Goal: Check status

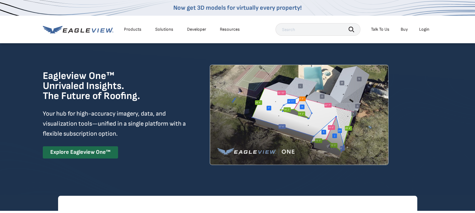
click at [421, 29] on div "Login" at bounding box center [424, 30] width 10 height 6
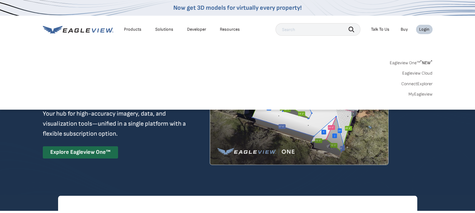
click at [427, 29] on div "Login" at bounding box center [424, 30] width 10 height 6
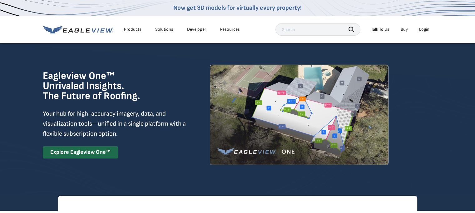
click at [421, 33] on li "Login" at bounding box center [424, 29] width 17 height 9
click at [422, 31] on div "Login" at bounding box center [424, 30] width 10 height 6
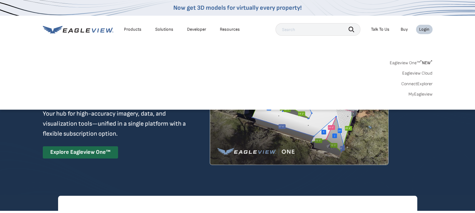
click at [419, 93] on link "MyEagleview" at bounding box center [421, 94] width 24 height 6
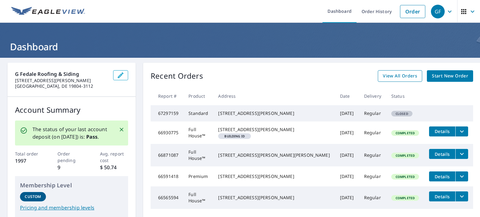
click at [393, 79] on span "View All Orders" at bounding box center [400, 76] width 34 height 8
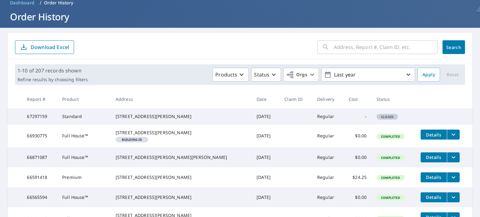
scroll to position [31, 0]
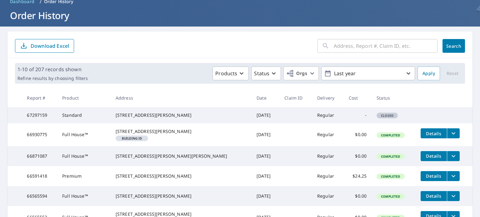
drag, startPoint x: 128, startPoint y: 116, endPoint x: 176, endPoint y: 123, distance: 48.9
click at [176, 118] on div "149 Tuscany Dr Middletown, DE 19709" at bounding box center [181, 115] width 131 height 6
copy div "149 Tuscany Dr Middletown, DE 19709"
click at [142, 116] on div "149 Tuscany Dr Middletown, DE 19709" at bounding box center [181, 115] width 131 height 6
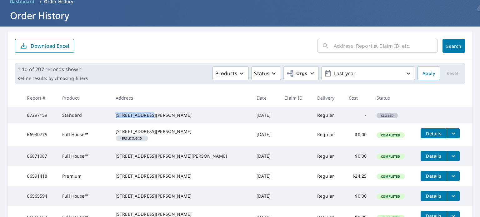
click at [142, 116] on div "149 Tuscany Dr Middletown, DE 19709" at bounding box center [181, 115] width 131 height 6
click at [252, 120] on td "Sep 05, 2025" at bounding box center [266, 115] width 28 height 16
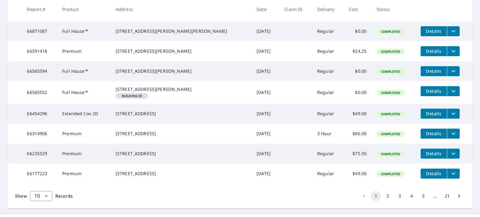
scroll to position [205, 0]
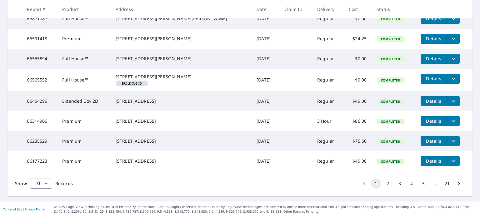
click at [384, 183] on button "2" at bounding box center [388, 184] width 10 height 10
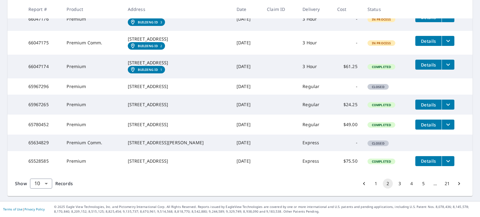
scroll to position [219, 0]
click at [395, 189] on button "3" at bounding box center [400, 184] width 10 height 10
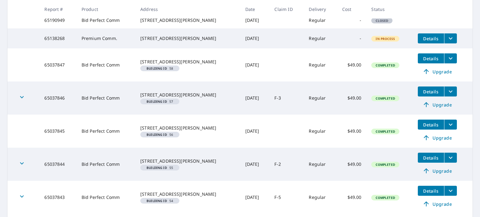
scroll to position [245, 0]
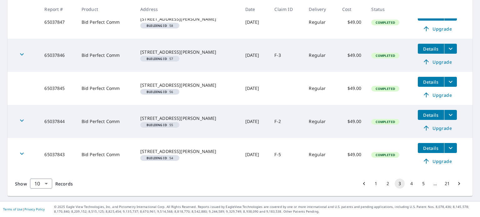
click at [407, 183] on button "4" at bounding box center [412, 184] width 10 height 10
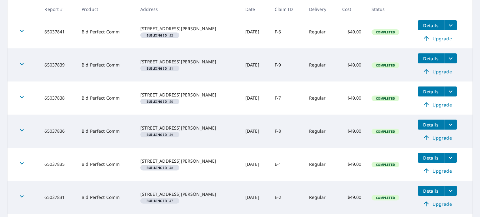
scroll to position [298, 0]
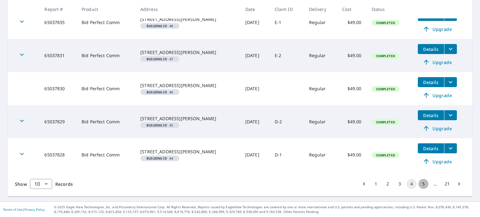
click at [418, 184] on button "5" at bounding box center [423, 184] width 10 height 10
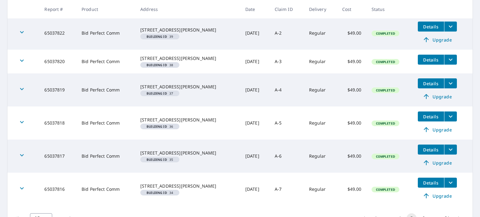
scroll to position [294, 0]
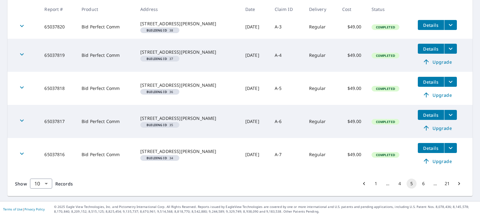
click at [418, 183] on button "6" at bounding box center [423, 184] width 10 height 10
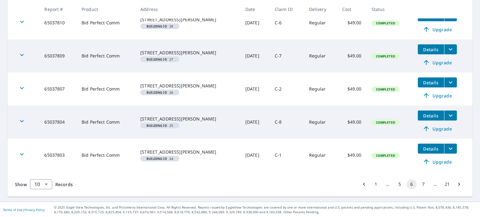
scroll to position [298, 0]
click at [419, 184] on button "7" at bounding box center [423, 184] width 10 height 10
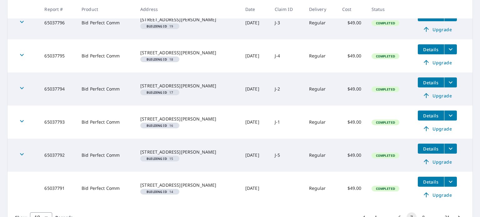
scroll to position [294, 0]
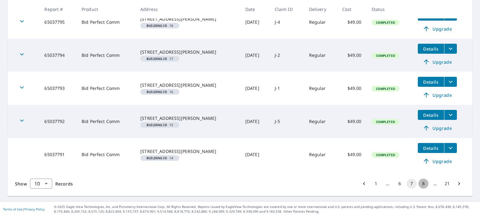
click at [421, 185] on button "8" at bounding box center [423, 184] width 10 height 10
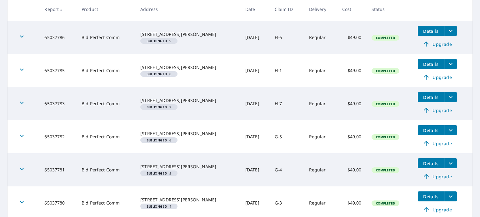
scroll to position [298, 0]
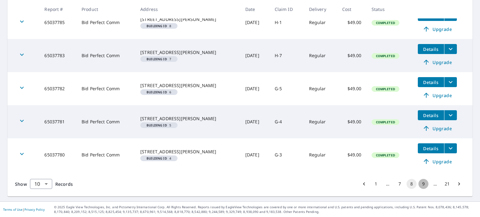
click at [419, 186] on button "9" at bounding box center [423, 184] width 10 height 10
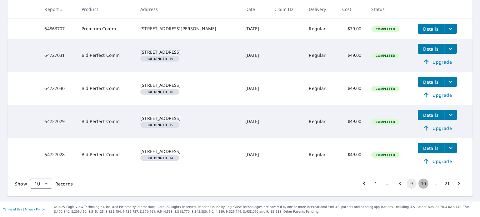
click at [418, 188] on button "10" at bounding box center [423, 184] width 10 height 10
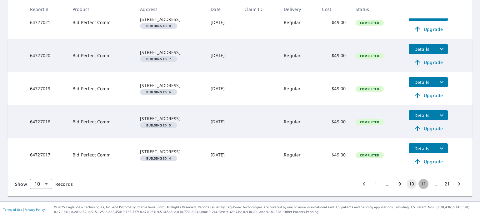
click at [419, 183] on button "11" at bounding box center [423, 184] width 10 height 10
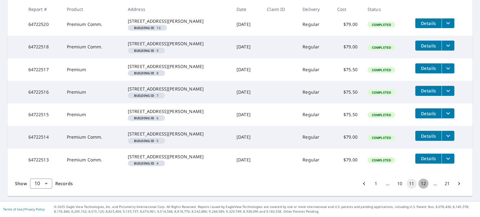
click at [420, 186] on button "12" at bounding box center [423, 184] width 10 height 10
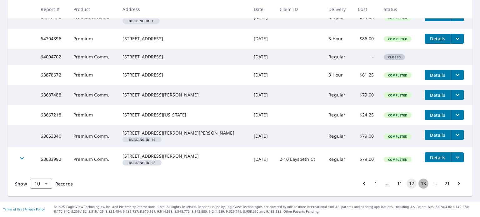
click at [419, 183] on button "13" at bounding box center [423, 184] width 10 height 10
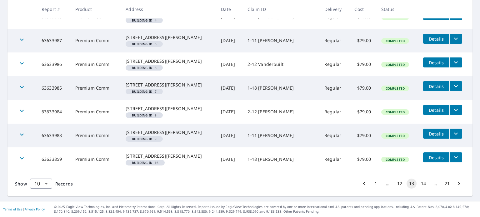
click at [420, 183] on button "14" at bounding box center [423, 184] width 10 height 10
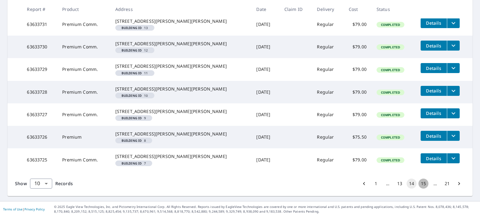
click at [419, 183] on button "15" at bounding box center [423, 184] width 10 height 10
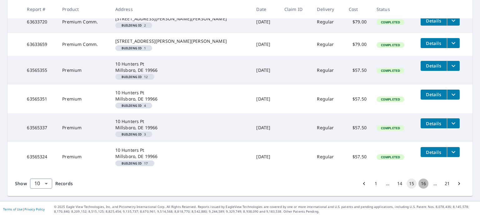
click at [419, 183] on button "16" at bounding box center [423, 184] width 10 height 10
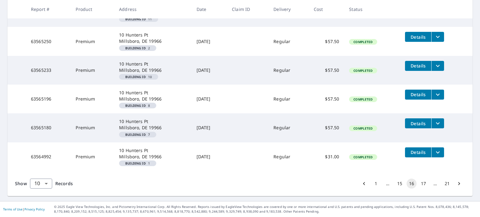
click at [418, 183] on button "17" at bounding box center [423, 184] width 10 height 10
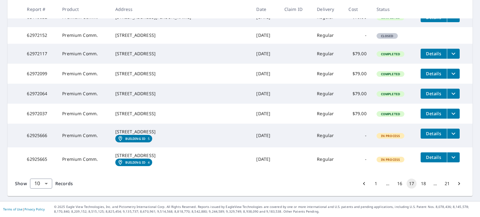
click at [419, 185] on button "18" at bounding box center [423, 184] width 10 height 10
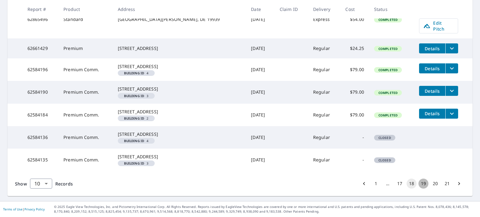
click at [418, 184] on button "19" at bounding box center [423, 184] width 10 height 10
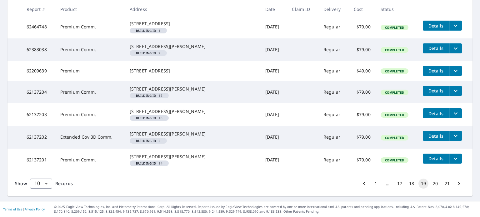
scroll to position [237, 0]
click at [418, 184] on button "19" at bounding box center [423, 184] width 10 height 10
click at [433, 189] on button "20" at bounding box center [435, 184] width 10 height 10
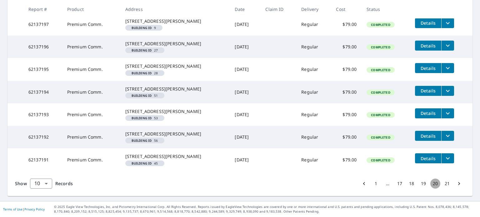
click at [433, 189] on button "20" at bounding box center [435, 184] width 10 height 10
click at [442, 185] on button "21" at bounding box center [447, 184] width 10 height 10
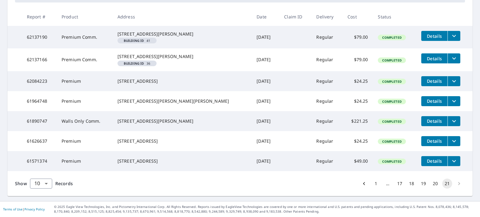
click at [453, 185] on li "pagination navigation" at bounding box center [459, 184] width 12 height 10
click at [454, 183] on li "pagination navigation" at bounding box center [459, 184] width 12 height 10
click at [453, 183] on li "pagination navigation" at bounding box center [459, 184] width 12 height 10
click at [442, 184] on button "21" at bounding box center [447, 184] width 10 height 10
click at [361, 185] on icon "Go to previous page" at bounding box center [364, 184] width 6 height 6
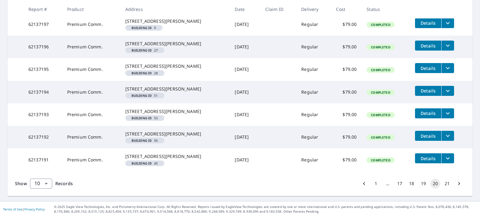
click at [372, 184] on button "1" at bounding box center [376, 184] width 10 height 10
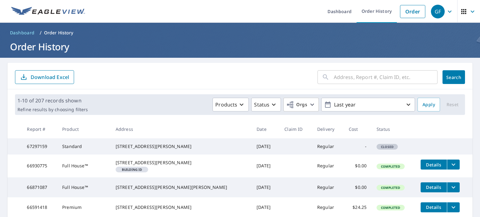
click at [361, 75] on input "text" at bounding box center [386, 77] width 104 height 18
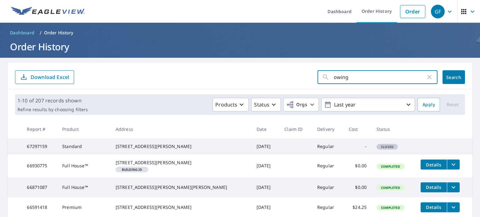
type input "owings"
click button "Search" at bounding box center [454, 77] width 23 height 14
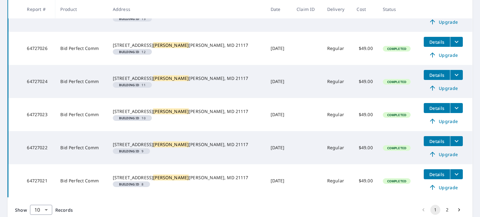
scroll to position [281, 0]
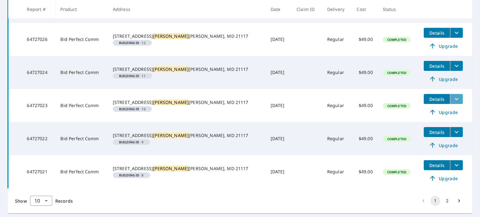
click at [453, 102] on icon "filesDropdownBtn-64727023" at bounding box center [457, 99] width 8 height 8
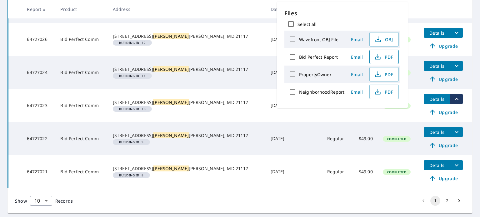
click at [382, 57] on span "PDF" at bounding box center [383, 57] width 20 height 8
click at [266, 132] on td "Apr 18, 2025" at bounding box center [279, 138] width 26 height 33
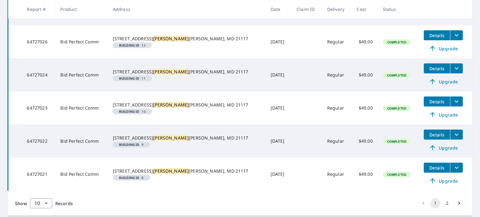
scroll to position [298, 0]
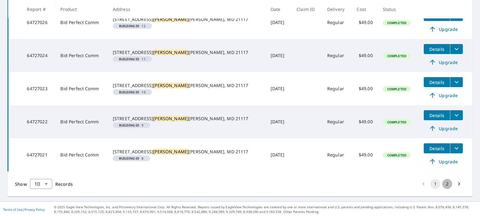
click at [442, 182] on button "2" at bounding box center [447, 184] width 10 height 10
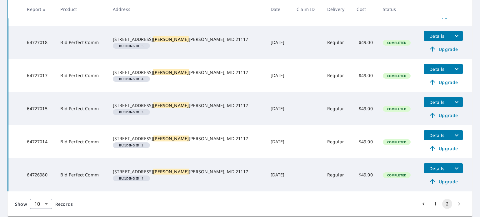
scroll to position [188, 0]
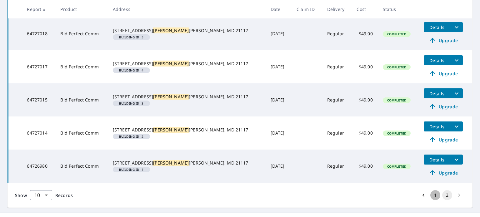
click at [430, 196] on button "1" at bounding box center [435, 195] width 10 height 10
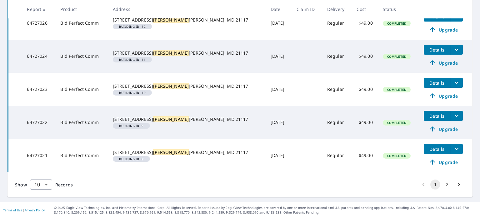
scroll to position [298, 0]
